Goal: Task Accomplishment & Management: Use online tool/utility

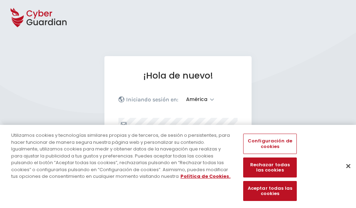
select select "América"
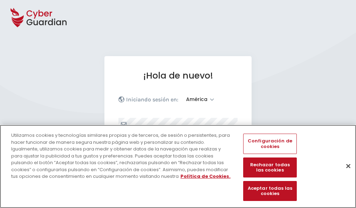
scroll to position [91, 0]
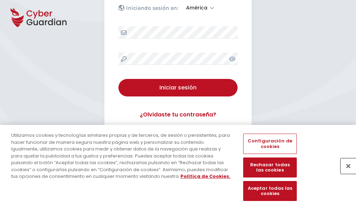
click at [345, 173] on button "Cerrar" at bounding box center [347, 165] width 15 height 15
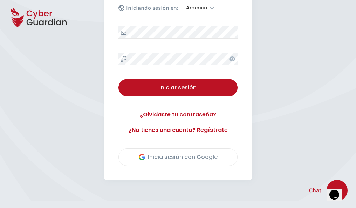
scroll to position [159, 0]
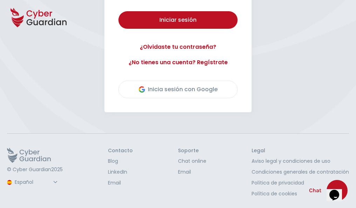
click at [118, 11] on button "Iniciar sesión" at bounding box center [177, 20] width 119 height 18
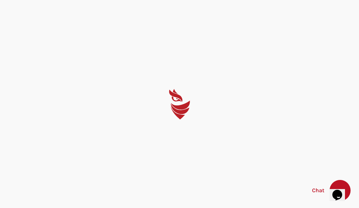
select select "English"
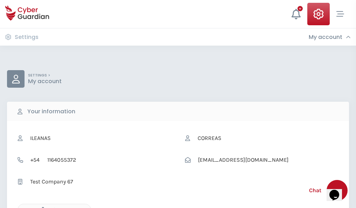
click at [41, 207] on icon "button" at bounding box center [41, 210] width 6 height 6
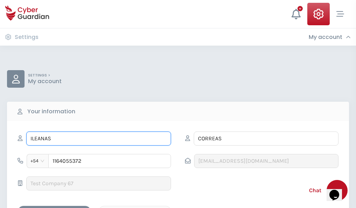
click at [98, 138] on input "ILEANAS" at bounding box center [98, 138] width 145 height 14
type input "I"
type input "Elisa"
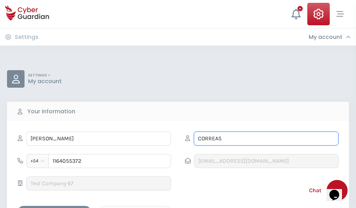
click at [266, 138] on input "CORREAS" at bounding box center [266, 138] width 145 height 14
type input "C"
type input "Pujol"
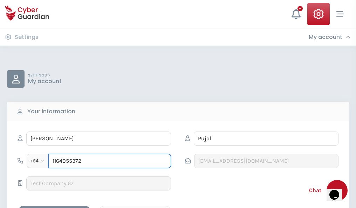
click at [110, 161] on input "1164055372" at bounding box center [109, 161] width 123 height 14
type input "1"
type input "4987716573"
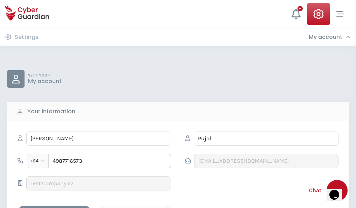
click at [135, 207] on div "Cancel" at bounding box center [135, 211] width 62 height 9
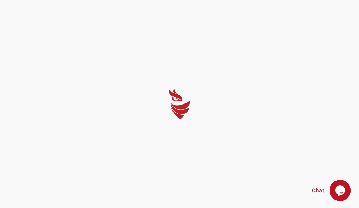
select select "English"
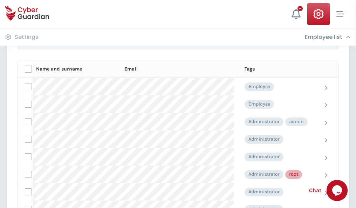
scroll to position [352, 0]
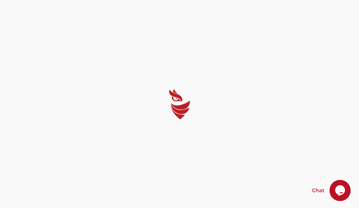
select select "English"
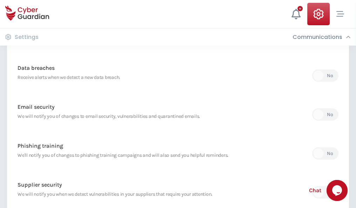
scroll to position [369, 0]
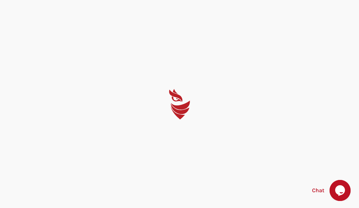
select select "English"
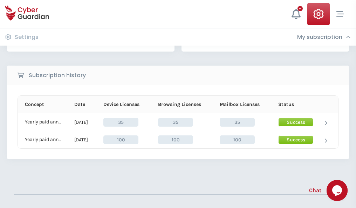
scroll to position [195, 0]
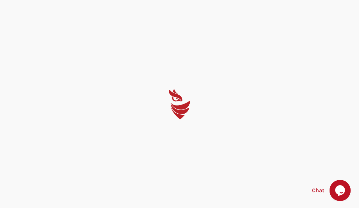
select select "English"
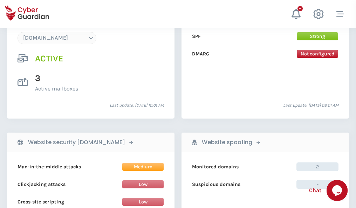
scroll to position [746, 0]
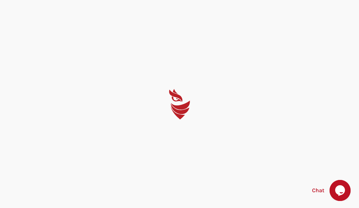
select select "English"
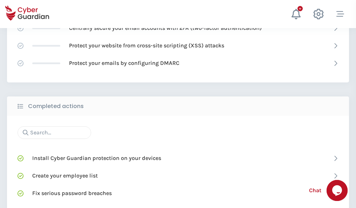
scroll to position [467, 0]
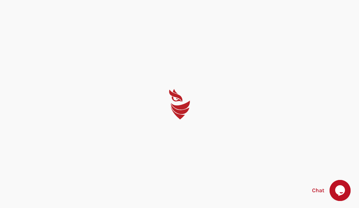
select select "English"
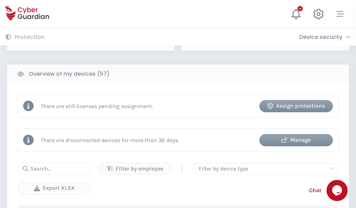
scroll to position [679, 0]
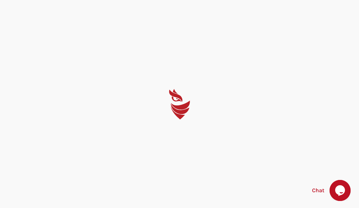
select select "English"
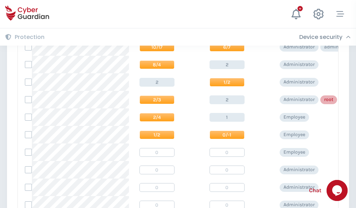
scroll to position [353, 0]
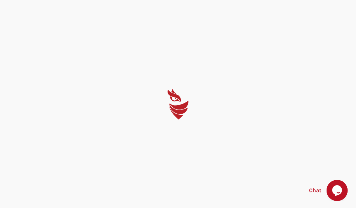
select select "English"
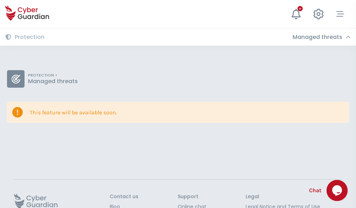
scroll to position [46, 0]
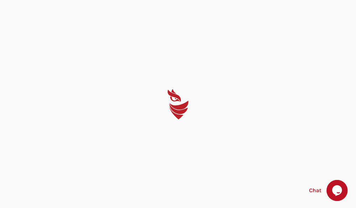
select select "English"
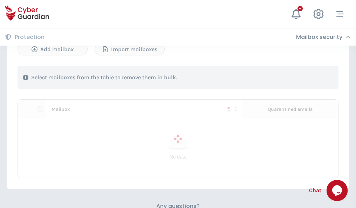
scroll to position [300, 0]
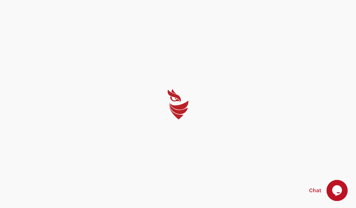
select select "English"
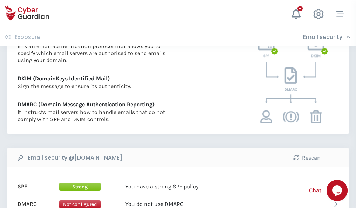
scroll to position [378, 0]
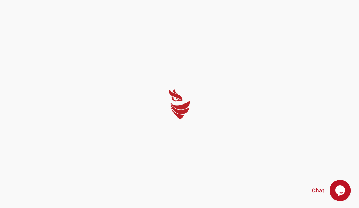
select select "English"
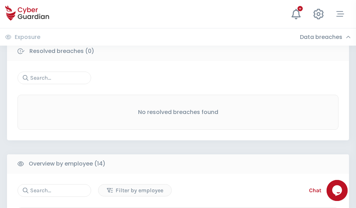
scroll to position [633, 0]
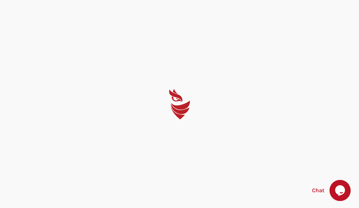
select select "English"
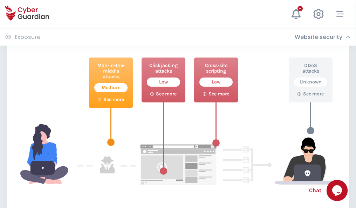
scroll to position [381, 0]
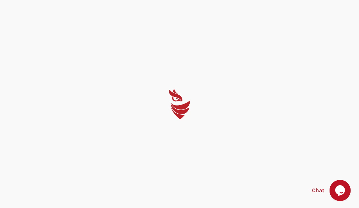
select select "English"
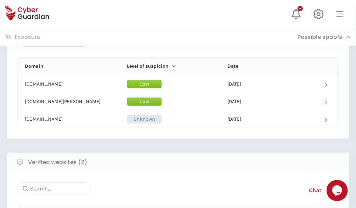
scroll to position [420, 0]
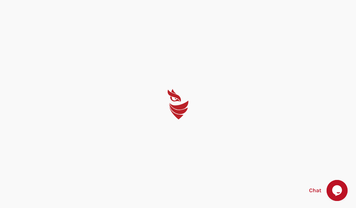
select select "English"
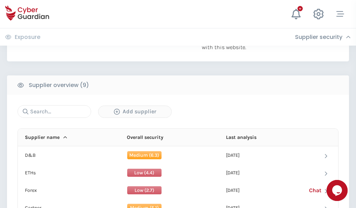
scroll to position [489, 0]
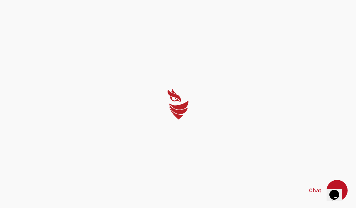
select select "English"
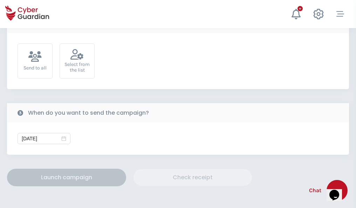
scroll to position [256, 0]
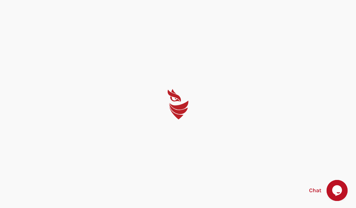
select select "English"
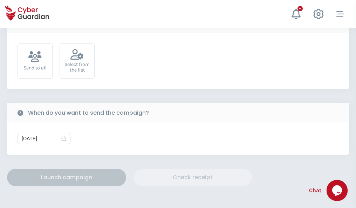
scroll to position [256, 0]
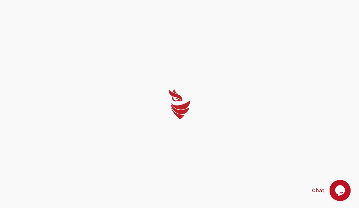
select select "English"
